Goal: Contribute content: Contribute content

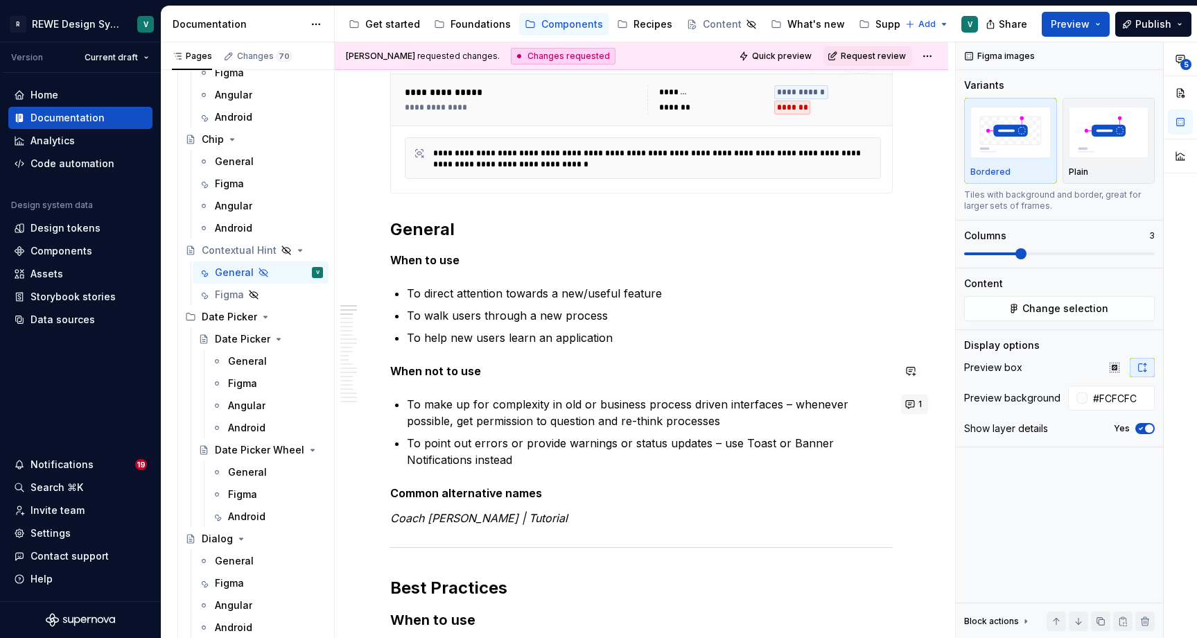
scroll to position [297, 0]
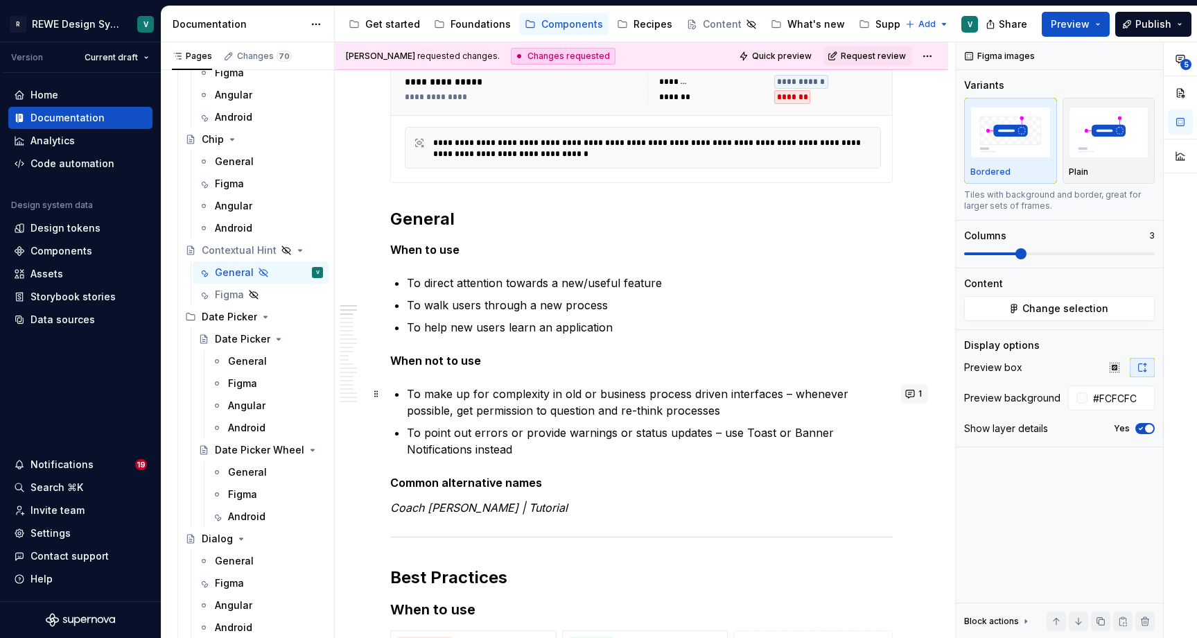
click at [919, 394] on button "1" at bounding box center [914, 393] width 27 height 19
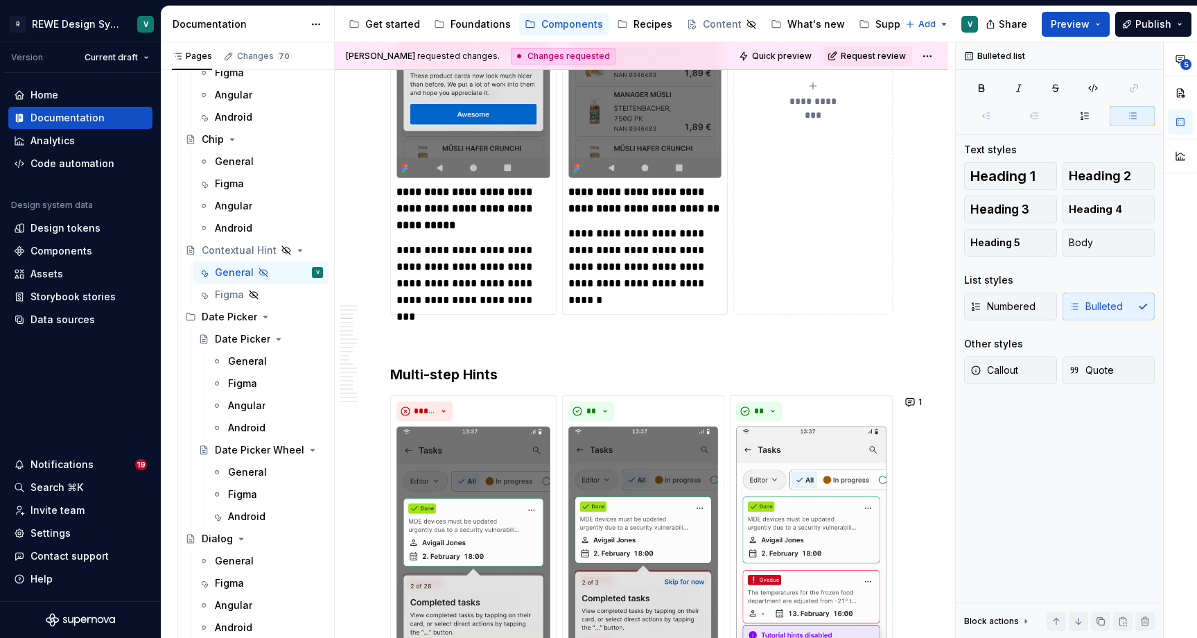
scroll to position [1085, 0]
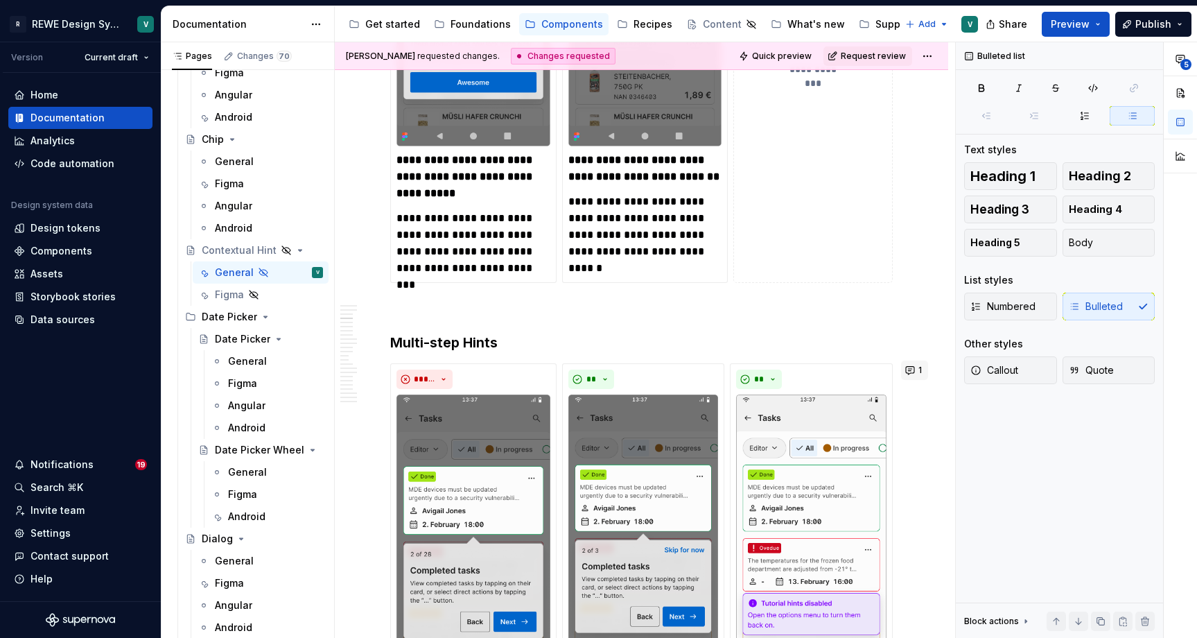
click at [920, 365] on button "1" at bounding box center [914, 369] width 27 height 19
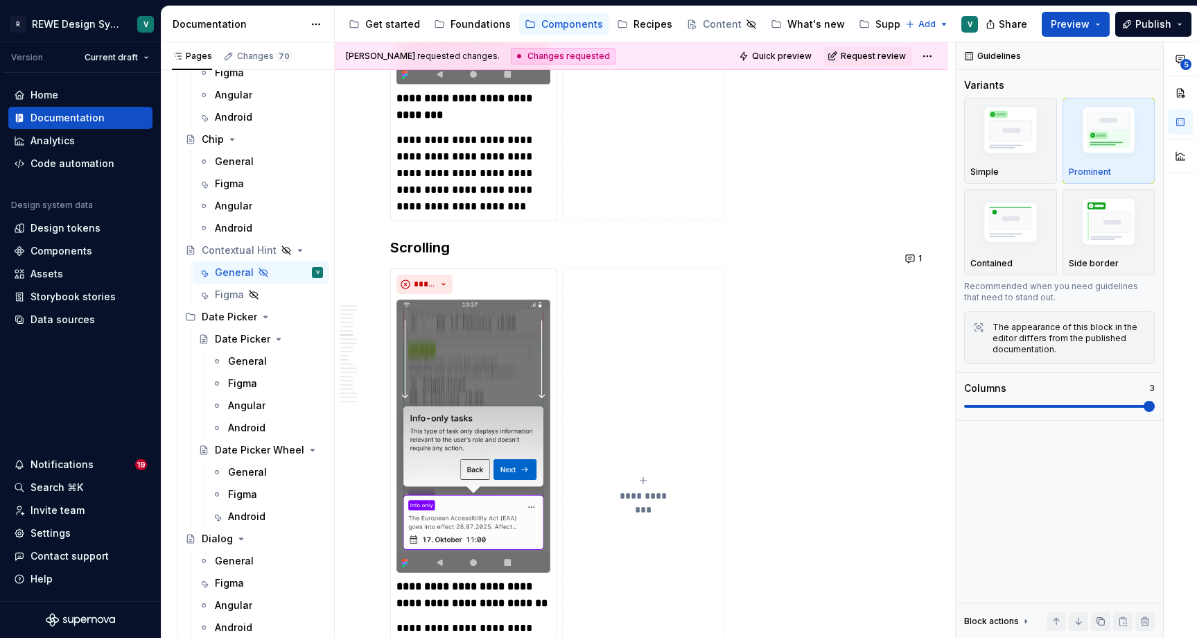
scroll to position [3699, 0]
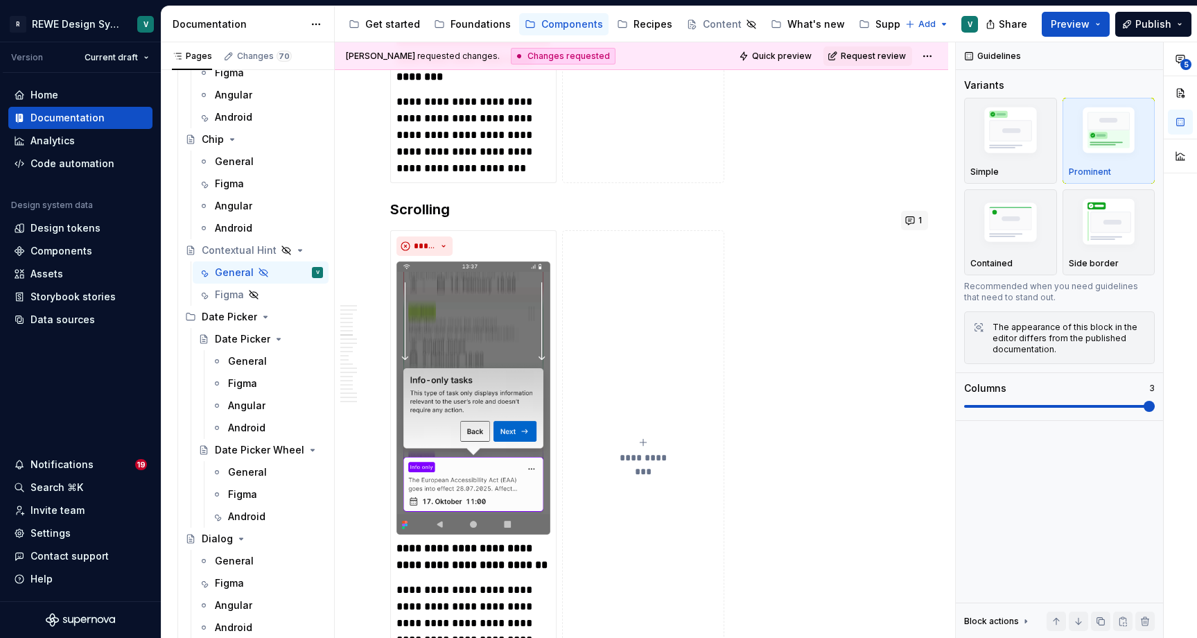
click at [919, 216] on button "1" at bounding box center [914, 220] width 27 height 19
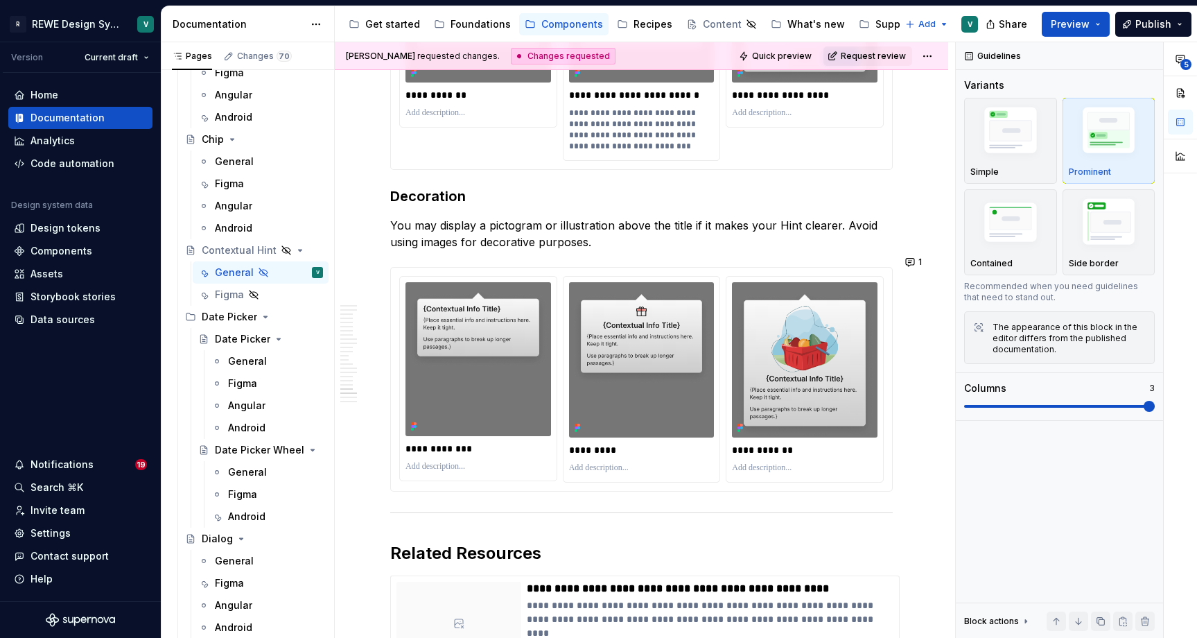
scroll to position [6948, 0]
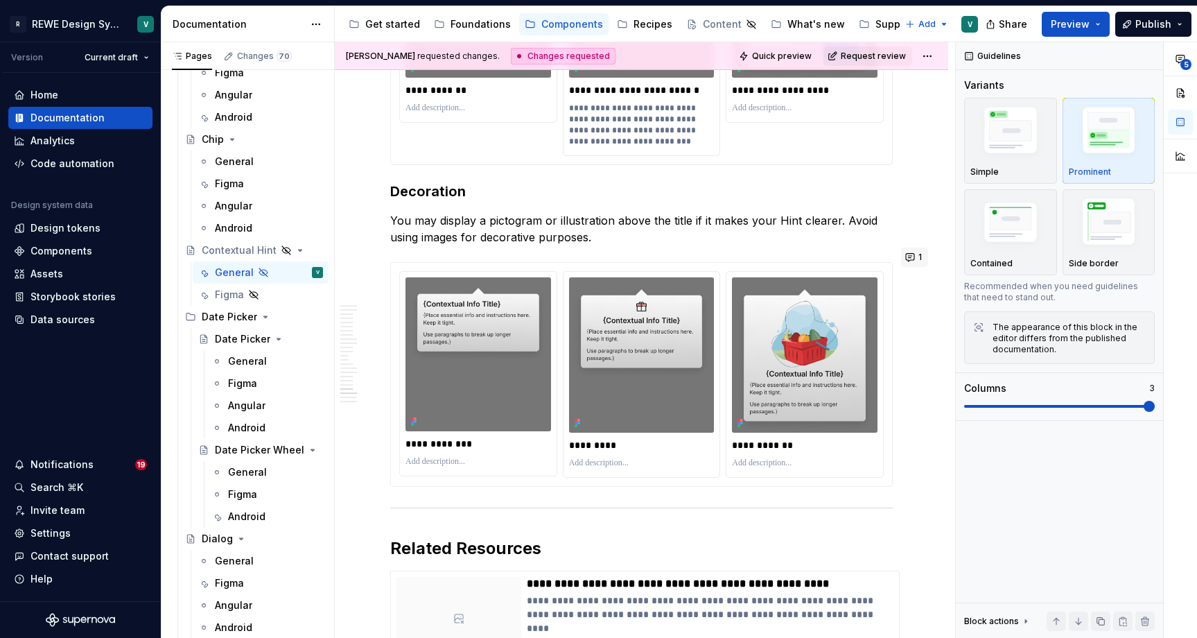
click at [922, 255] on button "1" at bounding box center [914, 256] width 27 height 19
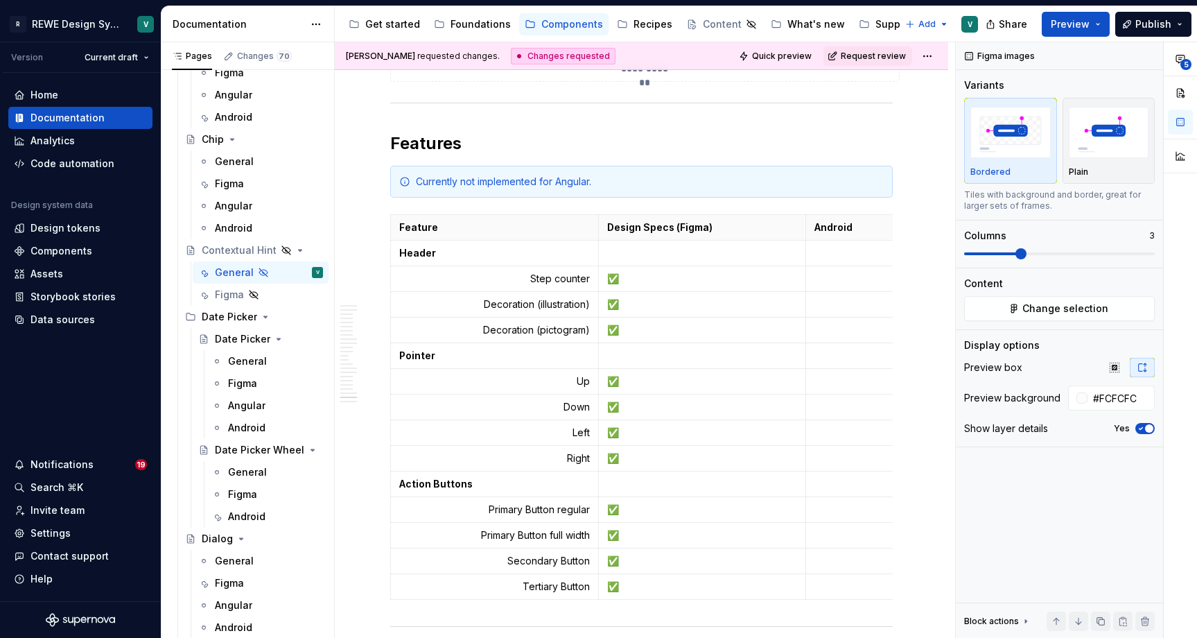
scroll to position [7555, 0]
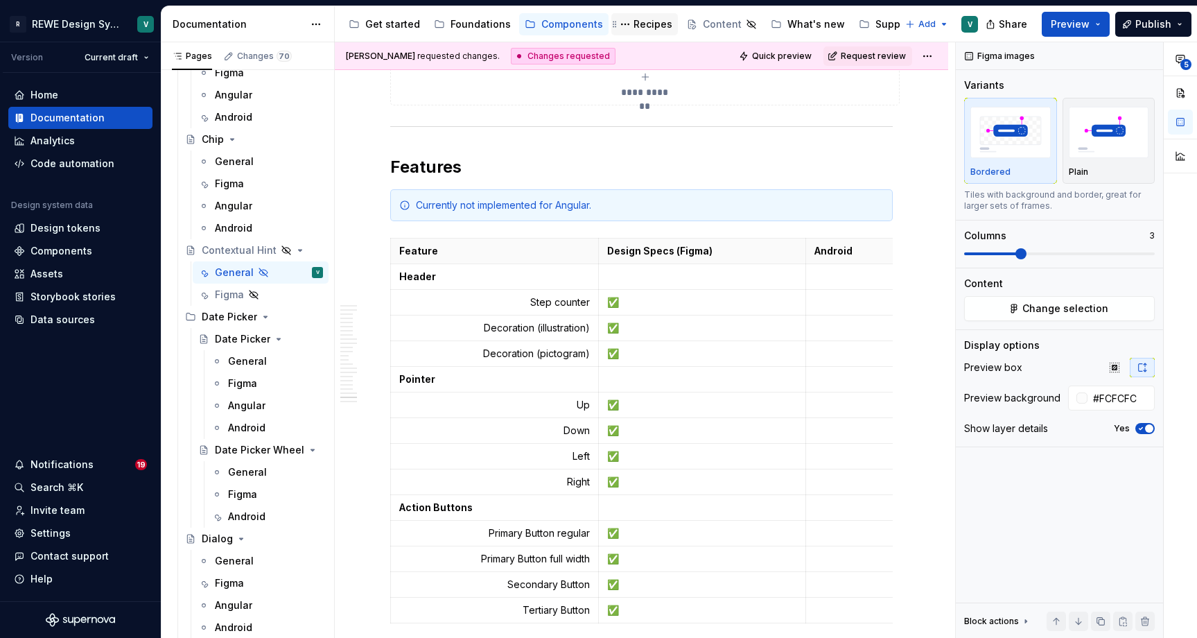
click at [648, 16] on div "Recipes" at bounding box center [644, 24] width 55 height 17
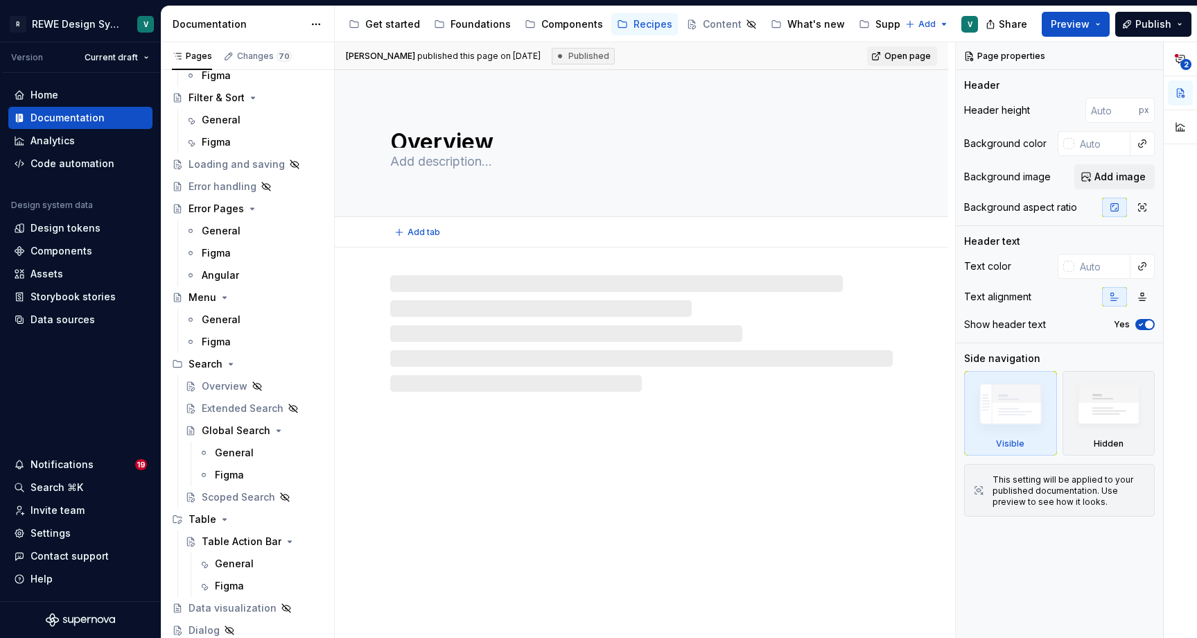
scroll to position [103, 0]
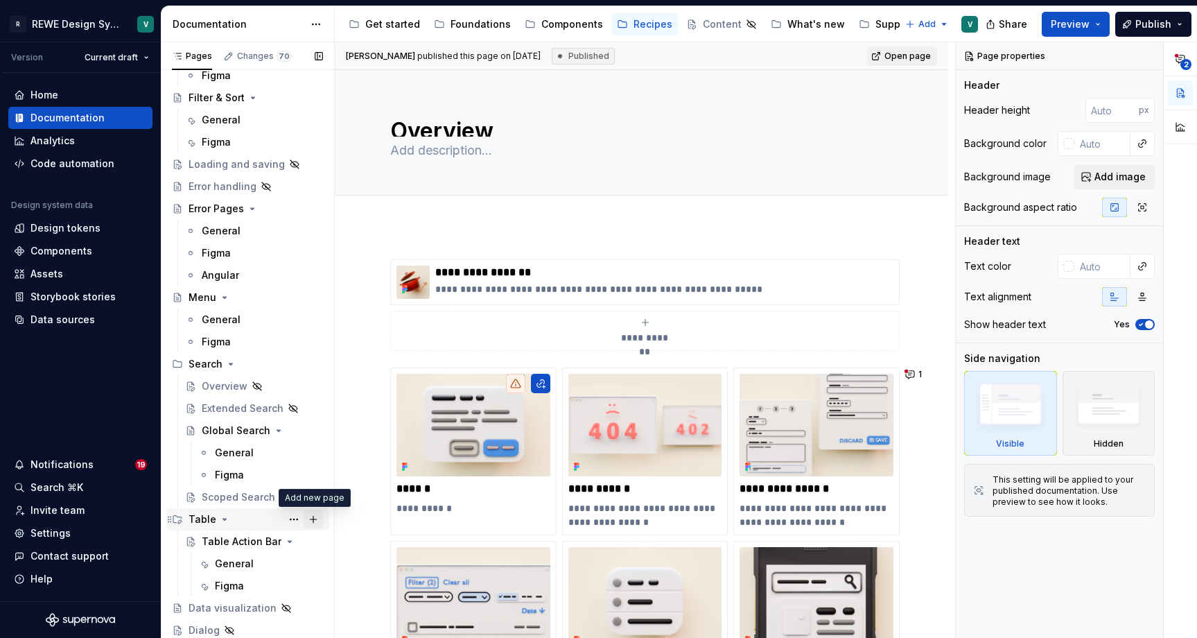
click at [310, 516] on button "Page tree" at bounding box center [313, 518] width 19 height 19
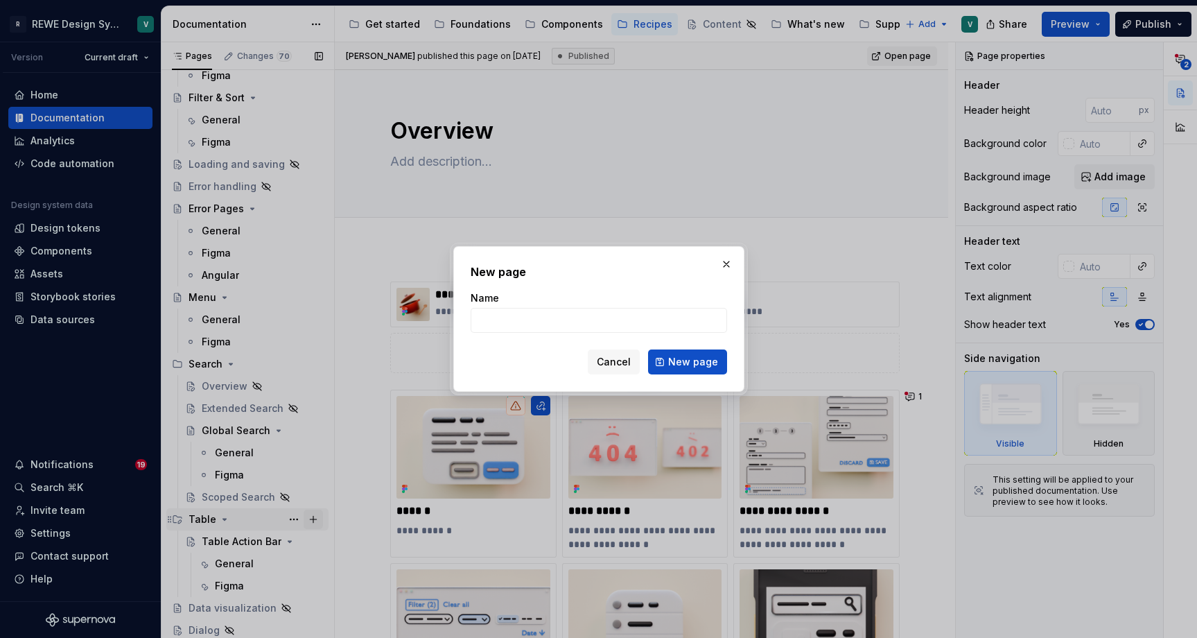
type textarea "*"
drag, startPoint x: 606, startPoint y: 319, endPoint x: 509, endPoint y: 320, distance: 97.0
click at [509, 320] on input "Sticky Rows & Columns" at bounding box center [599, 320] width 256 height 25
click at [609, 311] on input "Sticky Rows & Columns" at bounding box center [599, 320] width 256 height 25
type input "Sticky Rows & Columns"
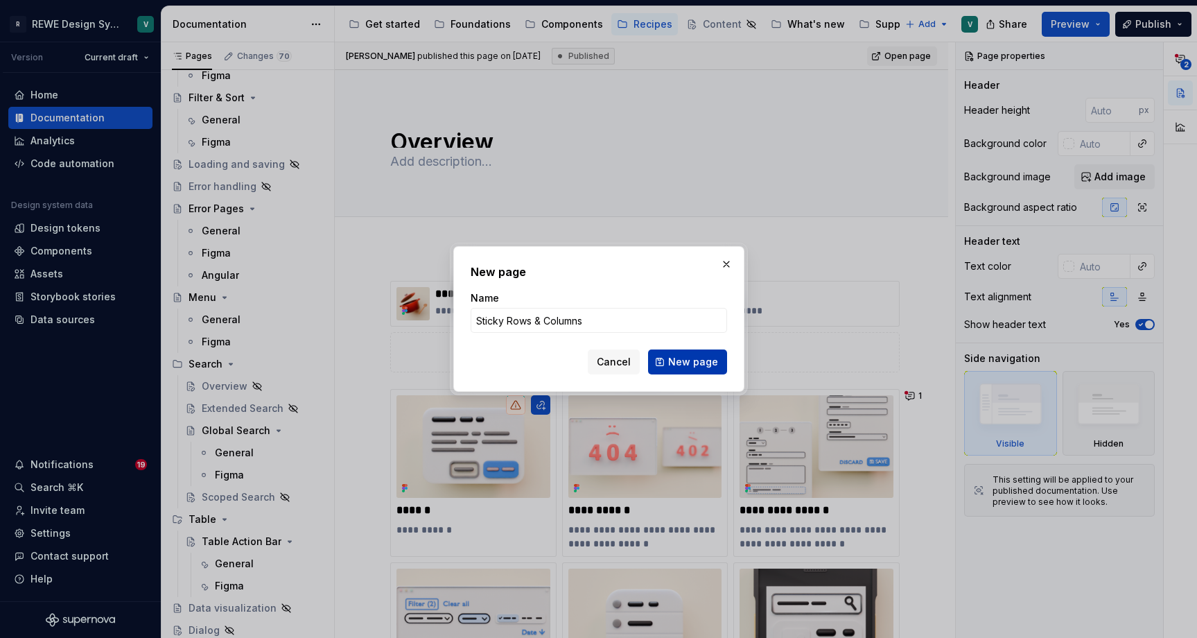
click at [675, 364] on span "New page" at bounding box center [693, 362] width 50 height 14
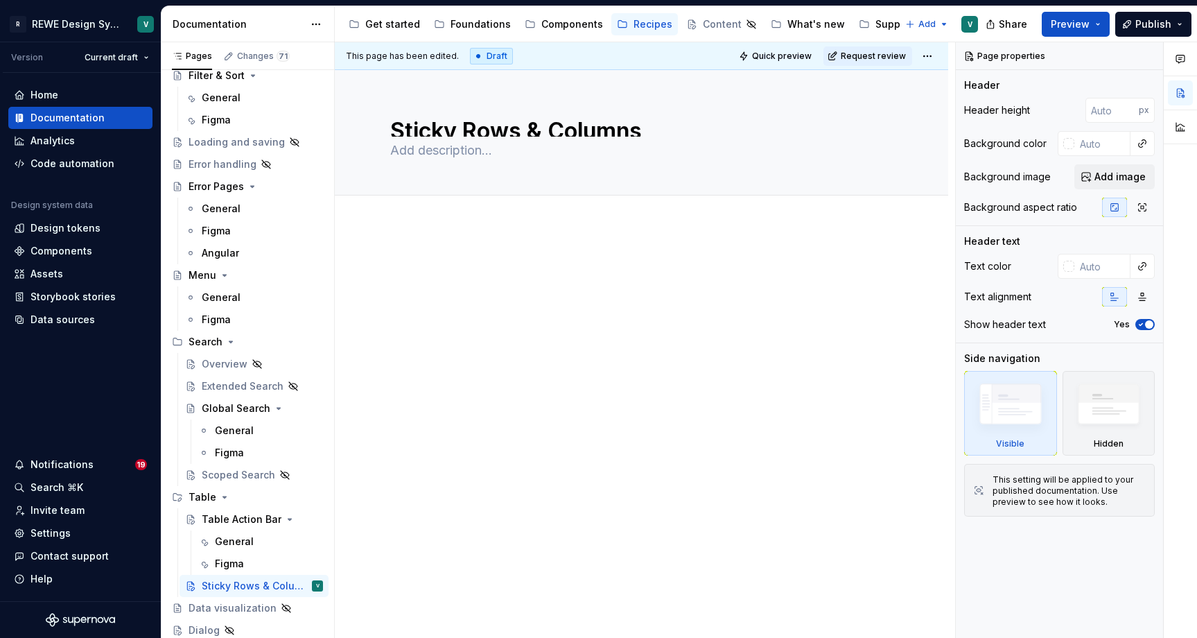
scroll to position [125, 0]
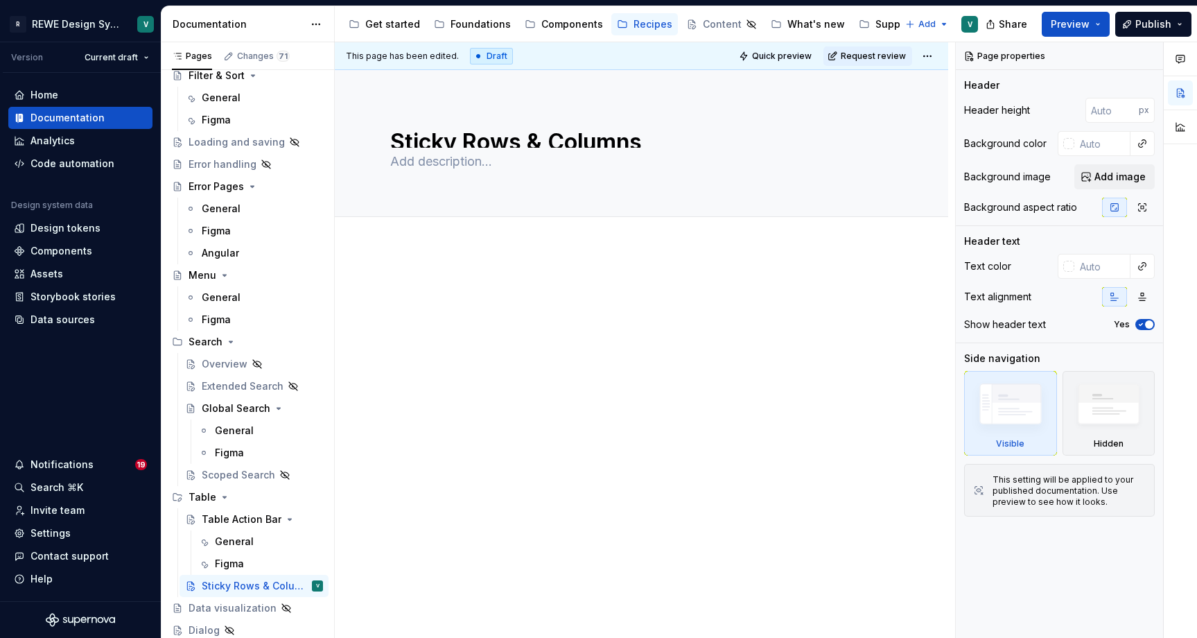
type textarea "*"
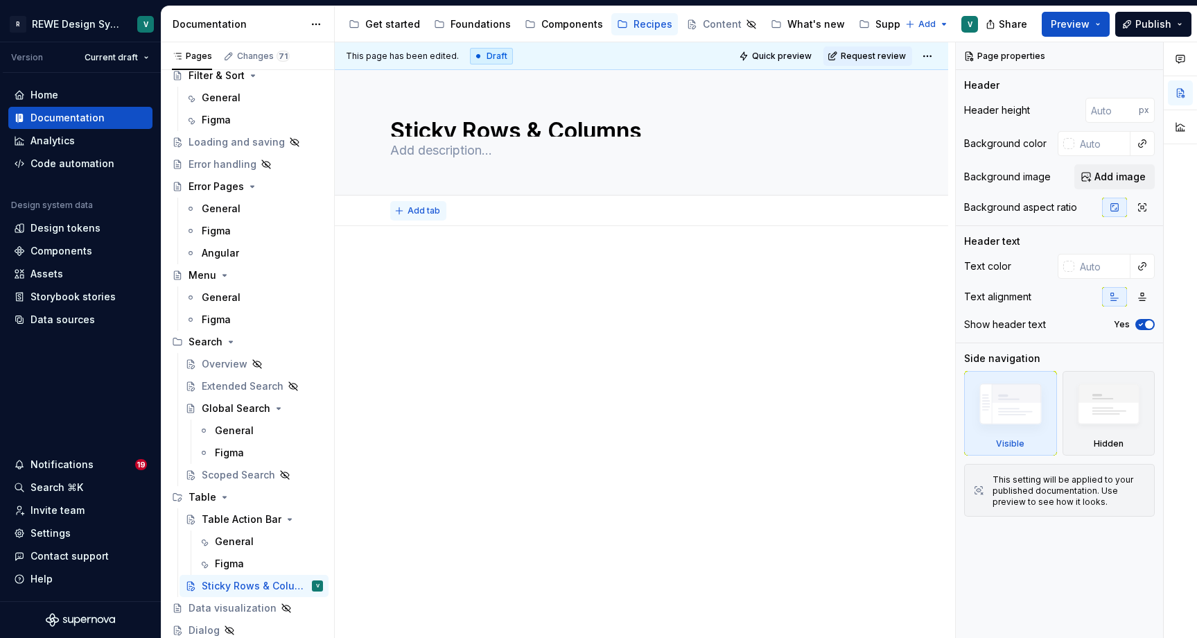
click at [416, 215] on span "Add tab" at bounding box center [424, 210] width 33 height 11
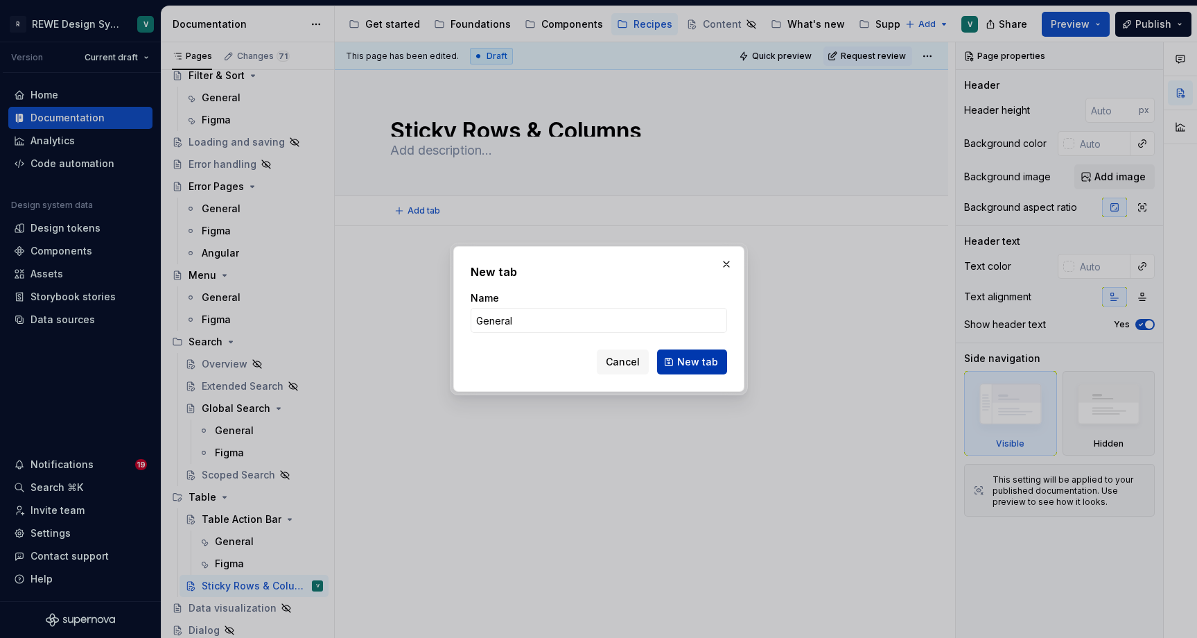
type input "General"
click at [697, 359] on span "New tab" at bounding box center [697, 362] width 41 height 14
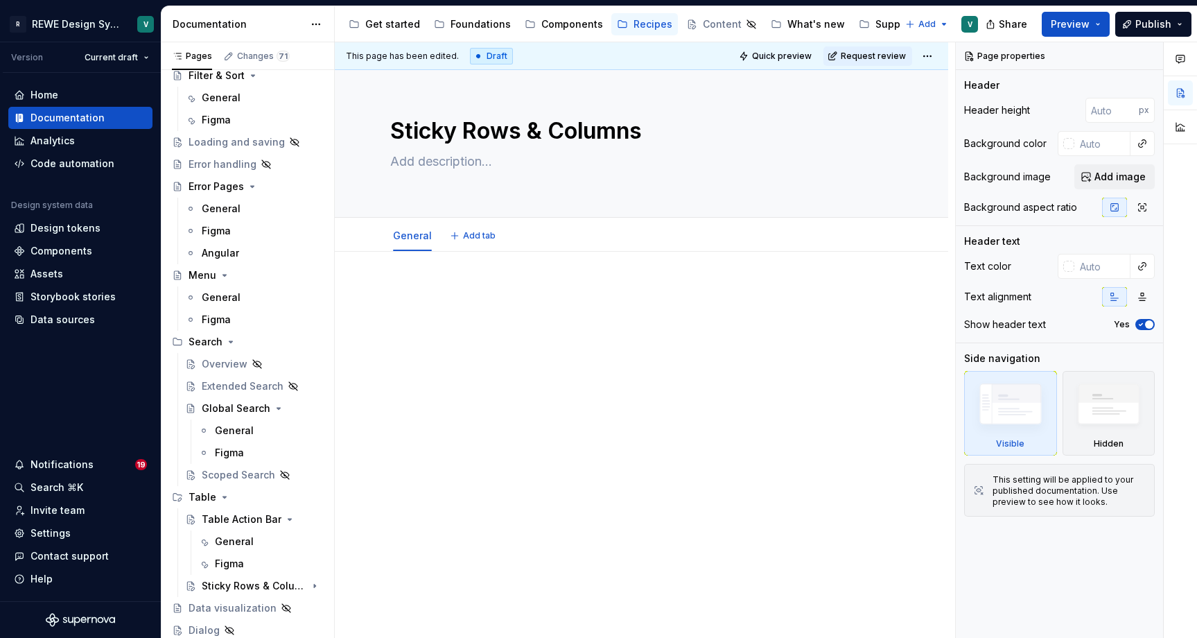
type textarea "*"
click at [482, 238] on span "Add tab" at bounding box center [479, 235] width 33 height 11
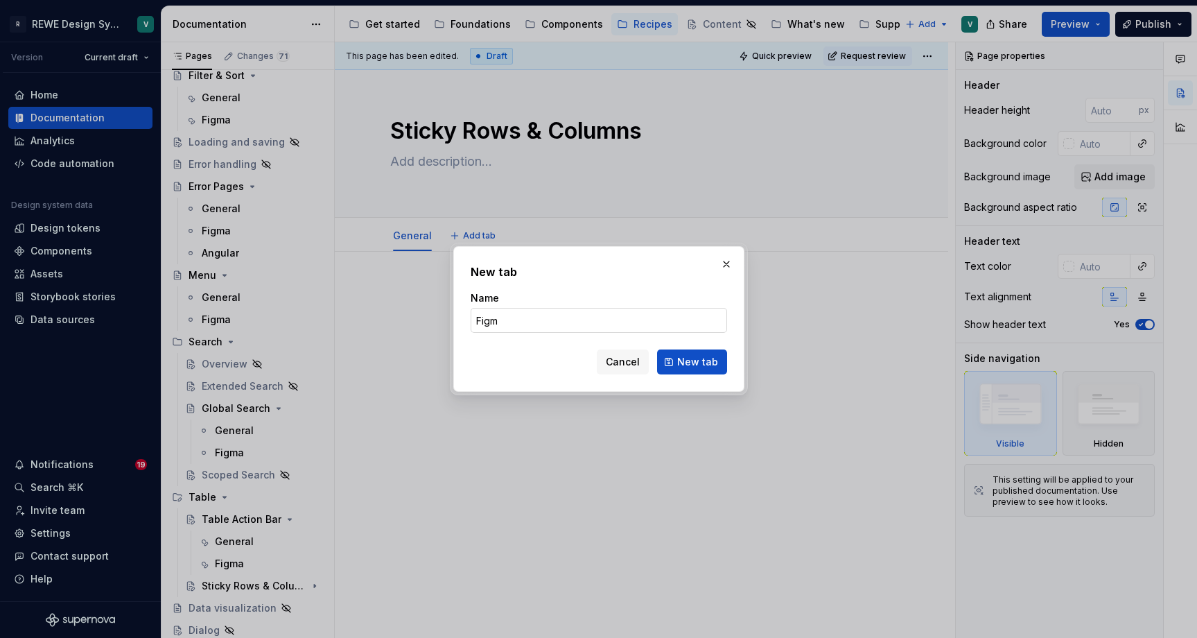
type input "Figma"
type textarea "*"
type input "Figma"
click at [689, 365] on span "New tab" at bounding box center [697, 362] width 41 height 14
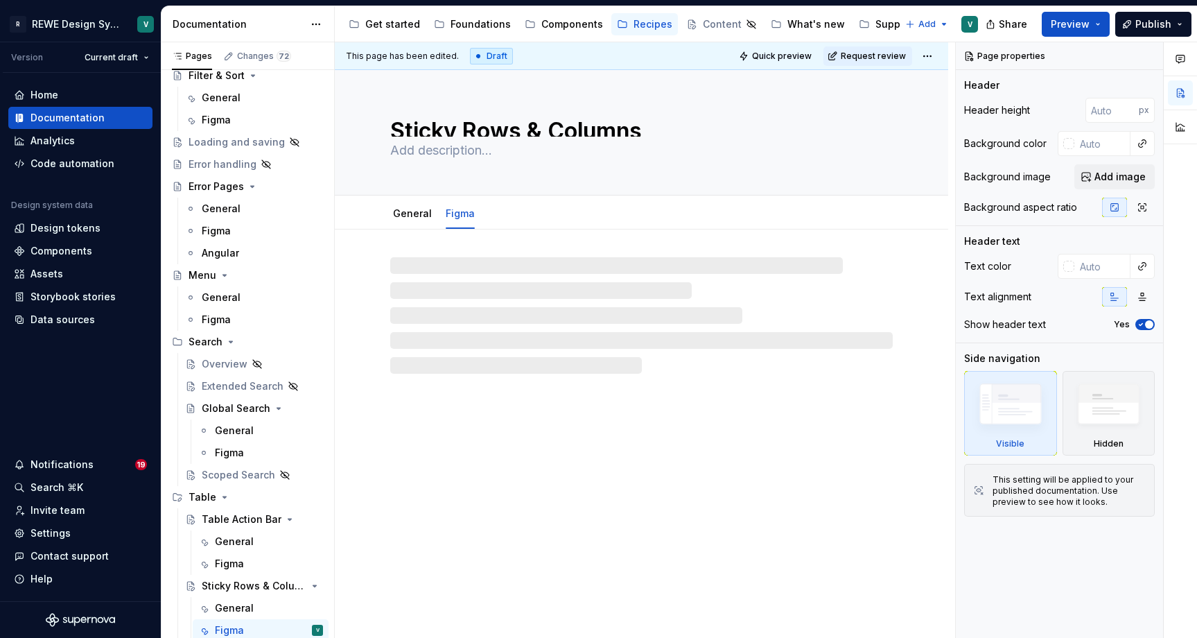
click at [408, 236] on div at bounding box center [641, 301] width 613 height 144
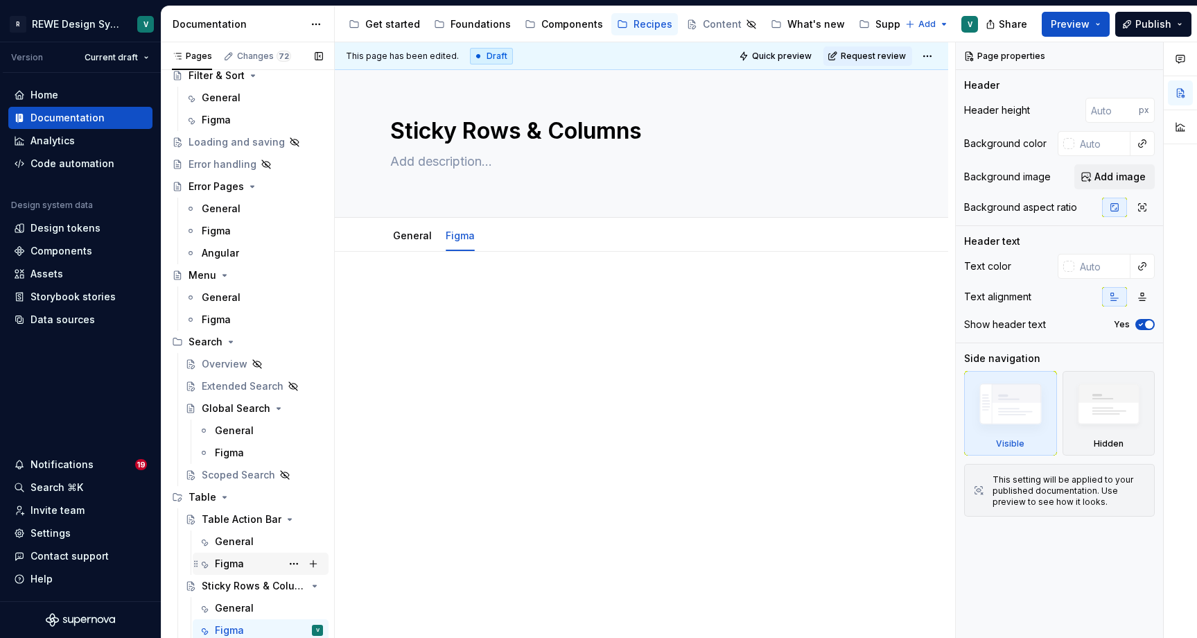
click at [238, 561] on div "Figma" at bounding box center [229, 564] width 29 height 14
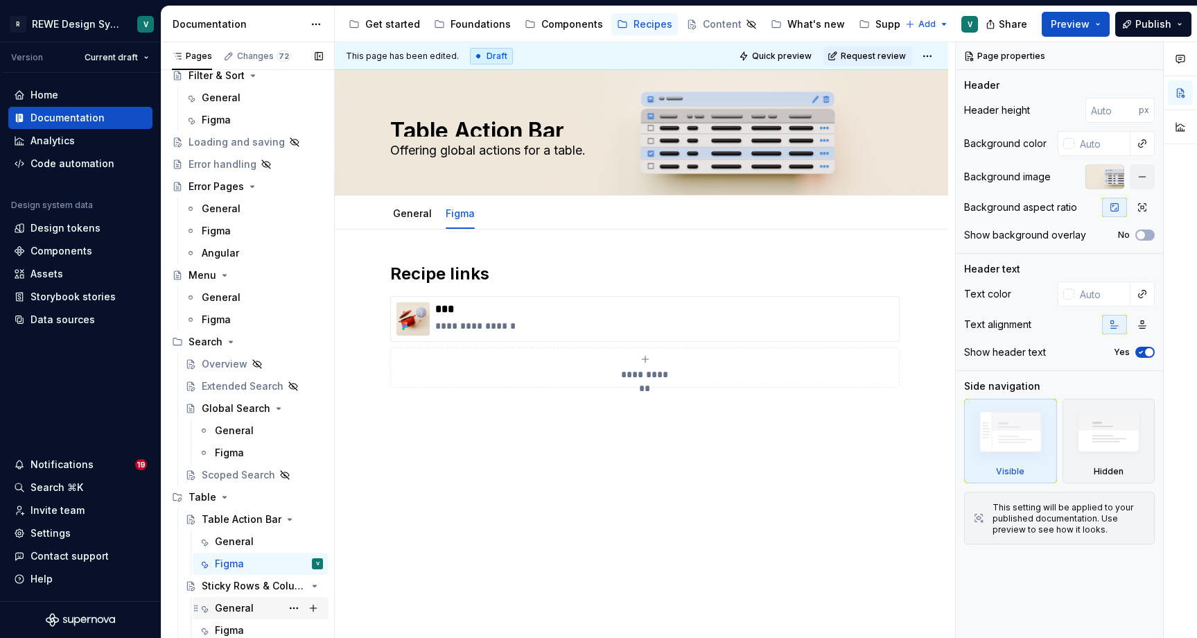
click at [231, 599] on div "General" at bounding box center [269, 607] width 108 height 19
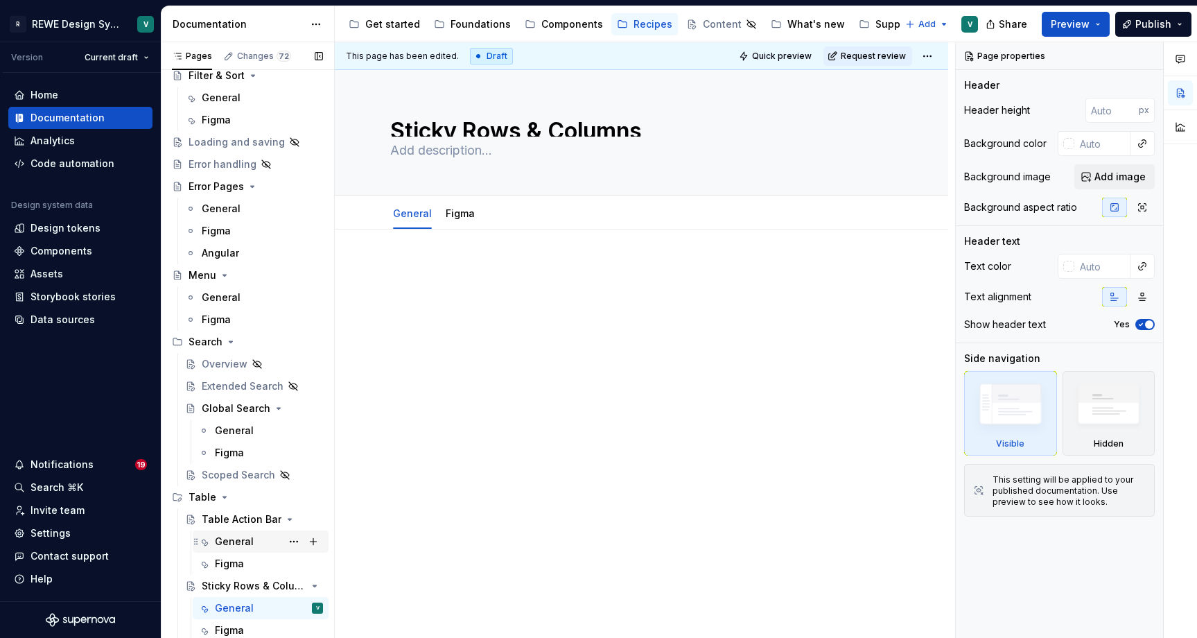
click at [248, 539] on div "General" at bounding box center [234, 541] width 39 height 14
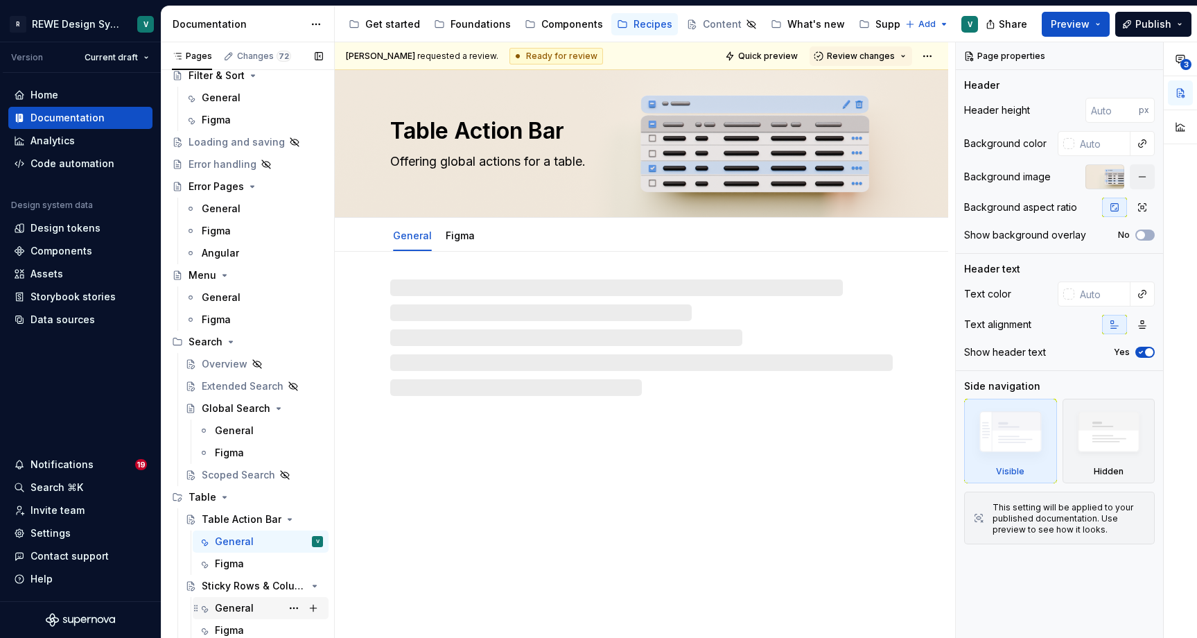
click at [237, 604] on div "General" at bounding box center [234, 608] width 39 height 14
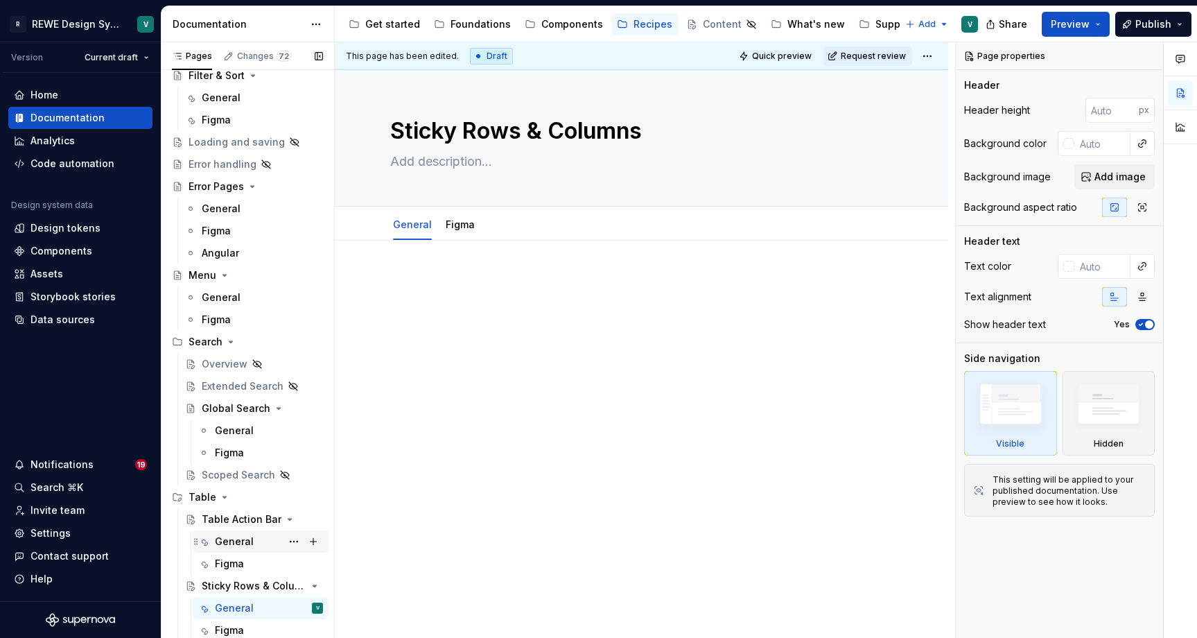
click at [240, 539] on div "General" at bounding box center [234, 541] width 39 height 14
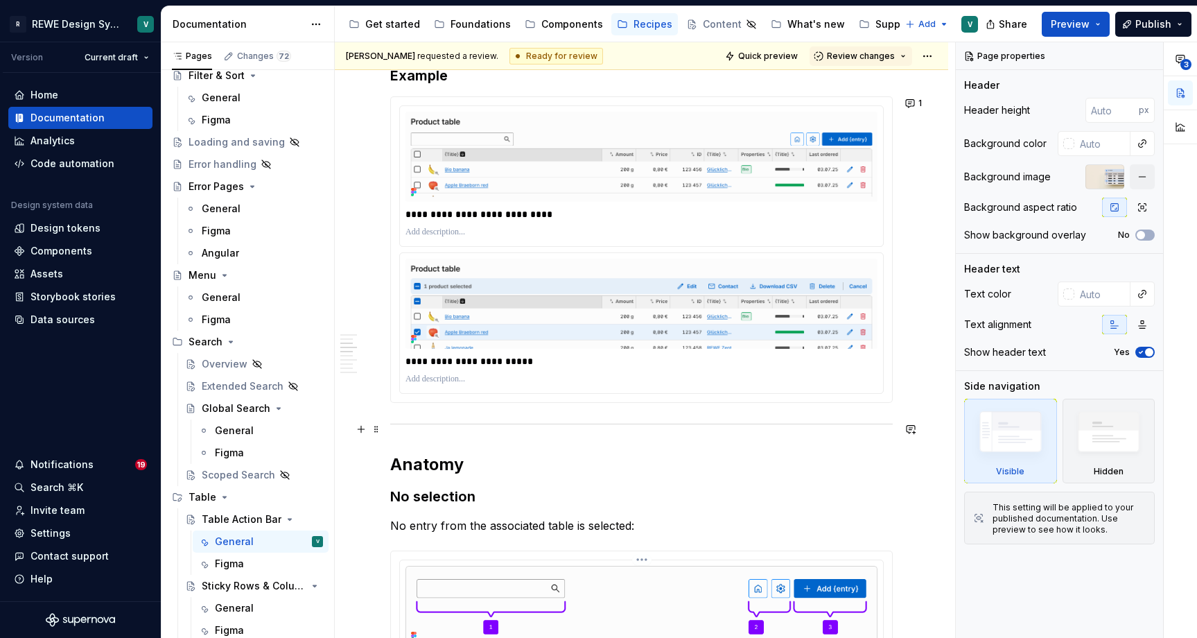
scroll to position [800, 0]
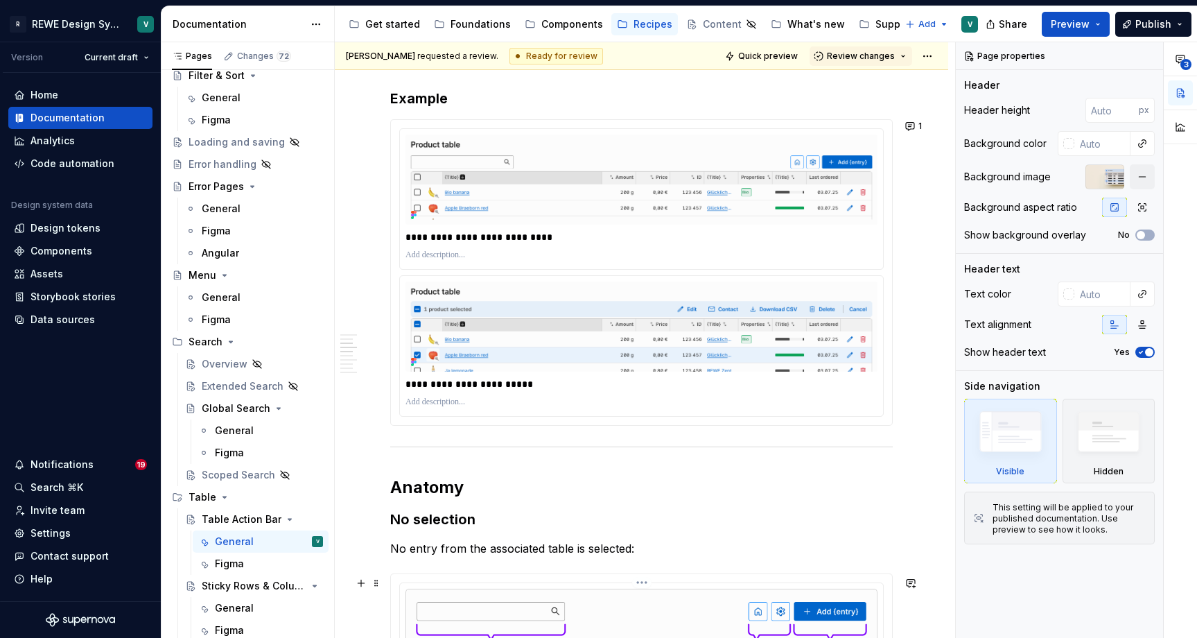
type textarea "*"
